Goal: Communication & Community: Answer question/provide support

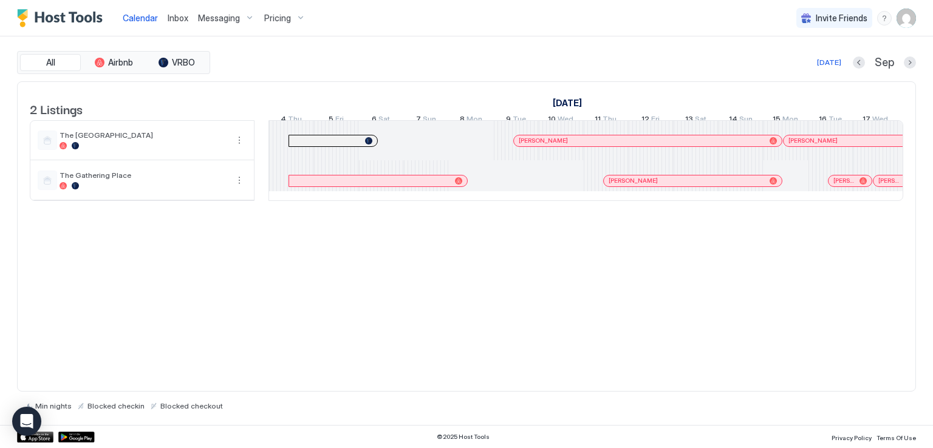
scroll to position [0, 674]
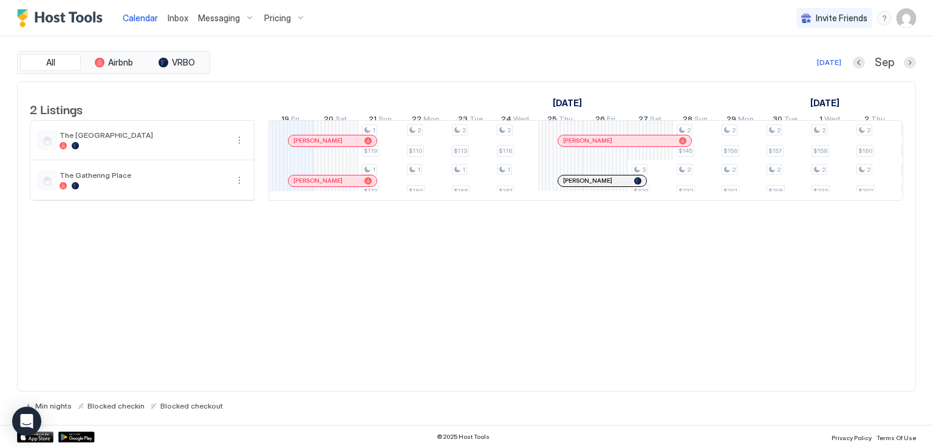
click at [172, 19] on span "Inbox" at bounding box center [178, 18] width 21 height 10
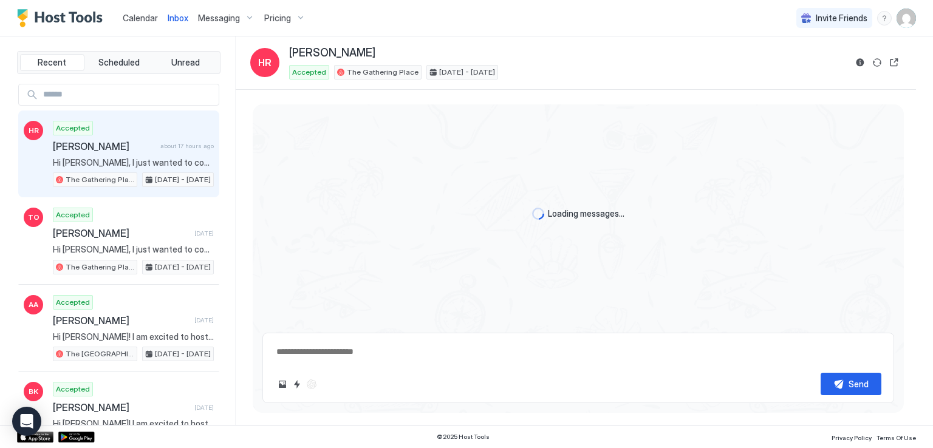
scroll to position [691, 0]
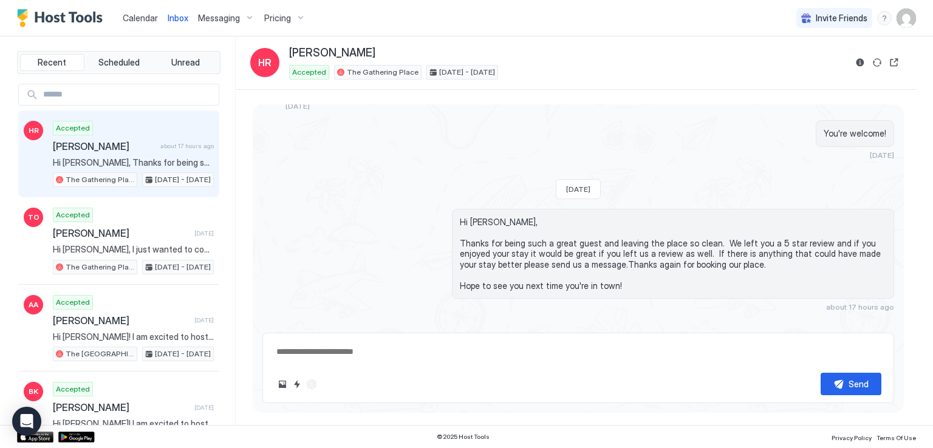
click at [869, 265] on span "Hi [PERSON_NAME], Thanks for being such a great guest and leaving the place so …" at bounding box center [673, 254] width 426 height 75
click at [358, 13] on div "Calendar Inbox Messaging Pricing Invite Friends RM" at bounding box center [466, 18] width 933 height 36
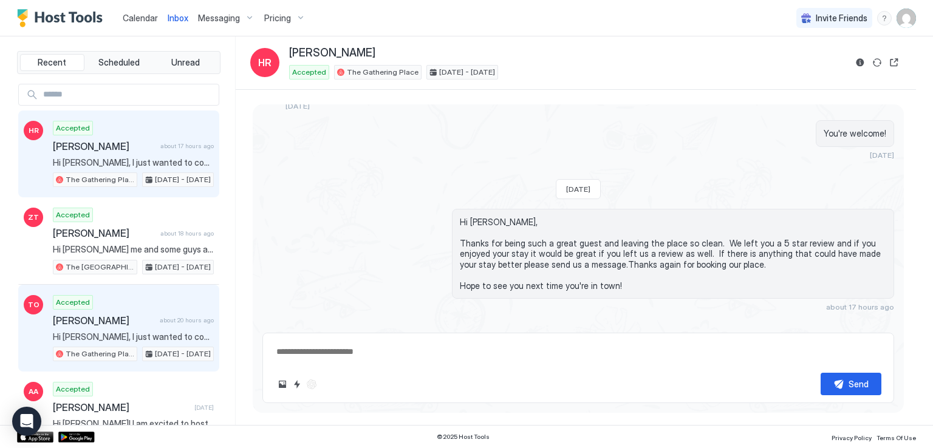
click at [124, 331] on span "Hi [PERSON_NAME], I just wanted to connect and give you more information about …" at bounding box center [133, 336] width 161 height 11
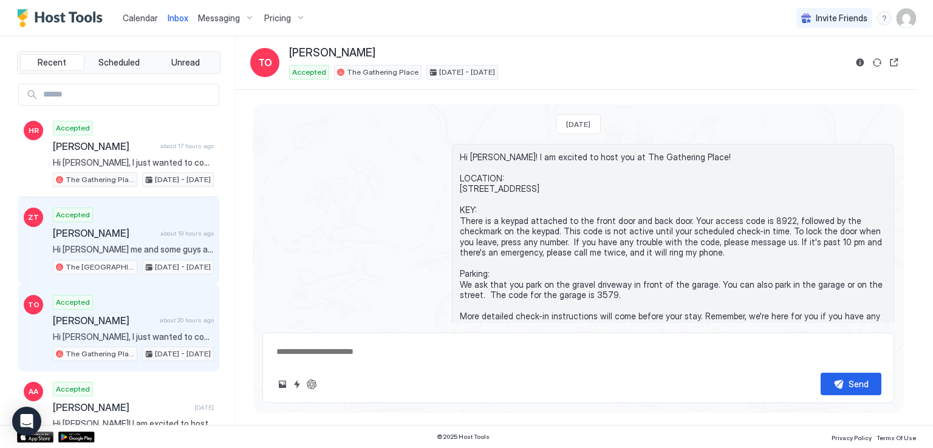
click at [109, 233] on span "[PERSON_NAME]" at bounding box center [104, 233] width 103 height 12
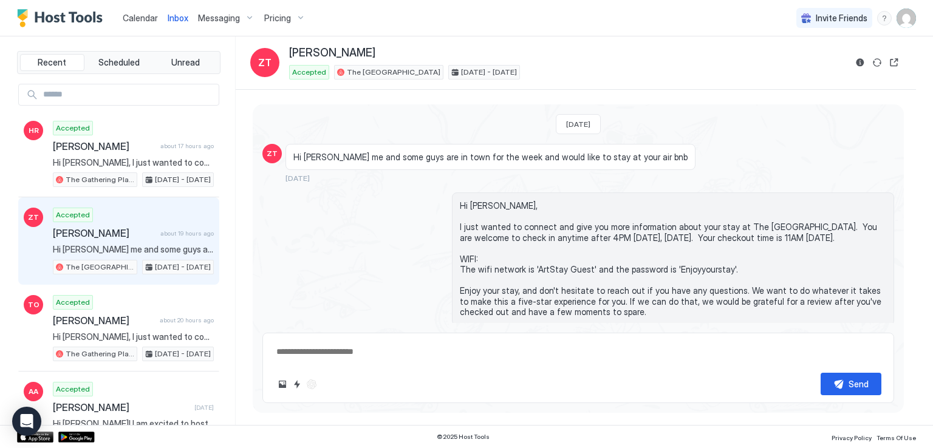
click at [603, 54] on div "[PERSON_NAME]" at bounding box center [567, 53] width 556 height 14
type textarea "*"
